Goal: Task Accomplishment & Management: Manage account settings

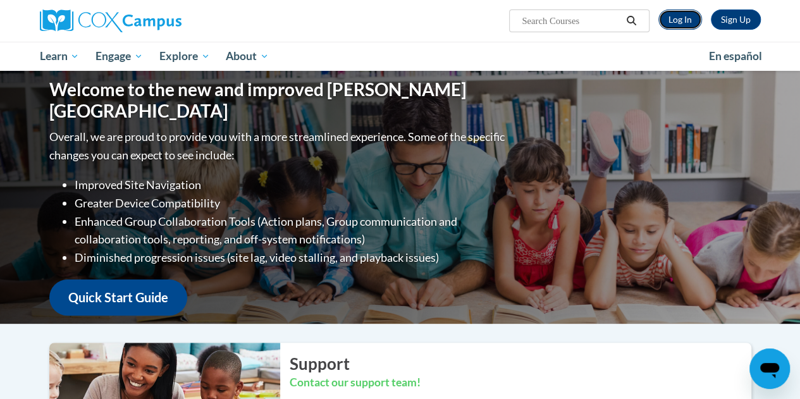
click at [688, 20] on link "Log In" at bounding box center [681, 19] width 44 height 20
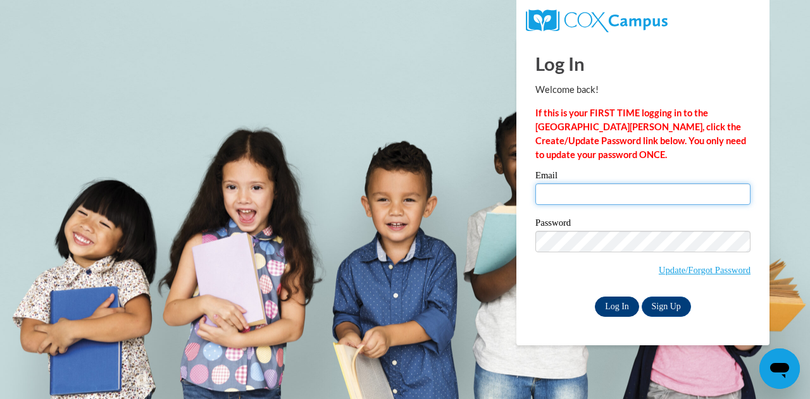
type input "ratkowal@wauwatosa.k12.wi.us"
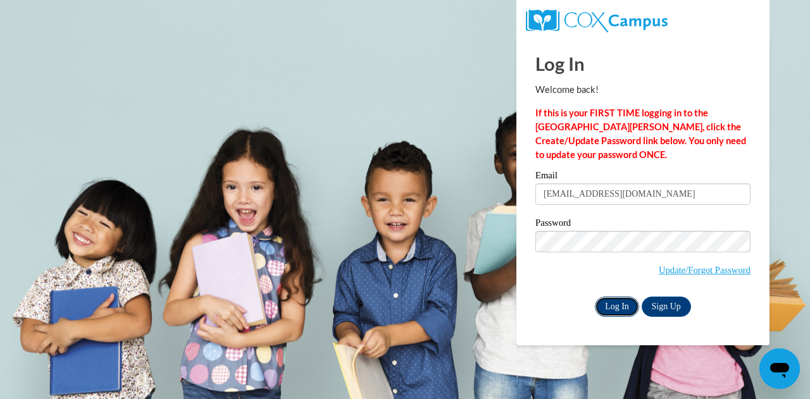
click at [619, 304] on input "Log In" at bounding box center [617, 307] width 44 height 20
